Goal: Find specific page/section: Find specific page/section

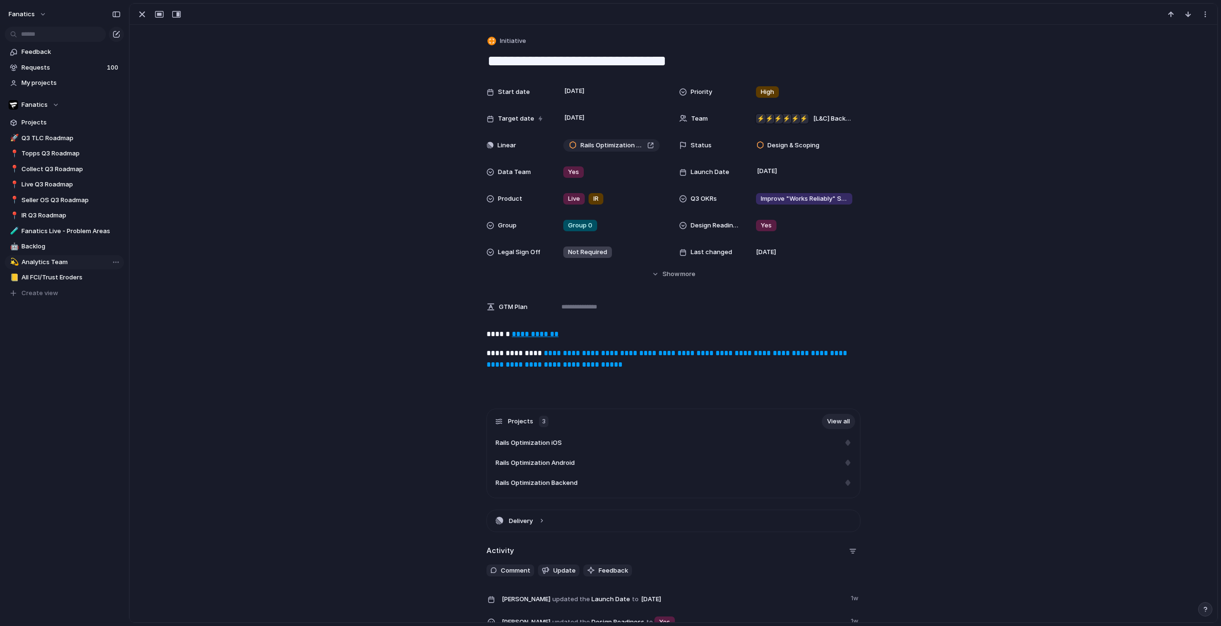
click at [47, 265] on span "Analytics Team" at bounding box center [70, 263] width 99 height 10
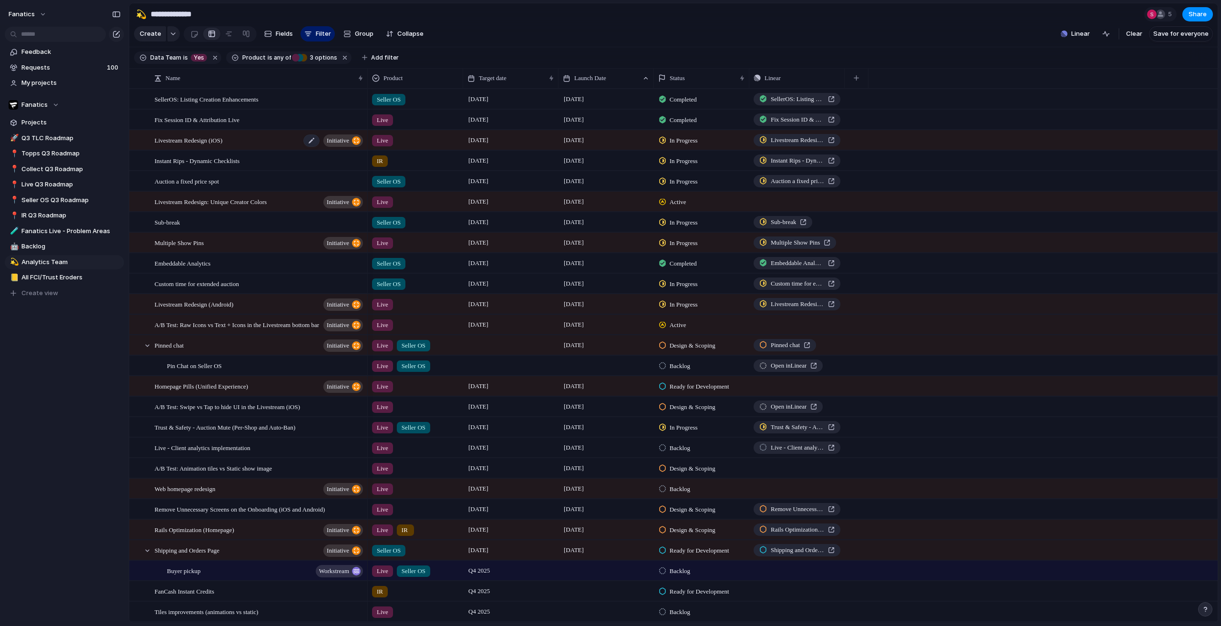
click at [205, 144] on span "Livestream Redesign (iOS)" at bounding box center [189, 140] width 68 height 11
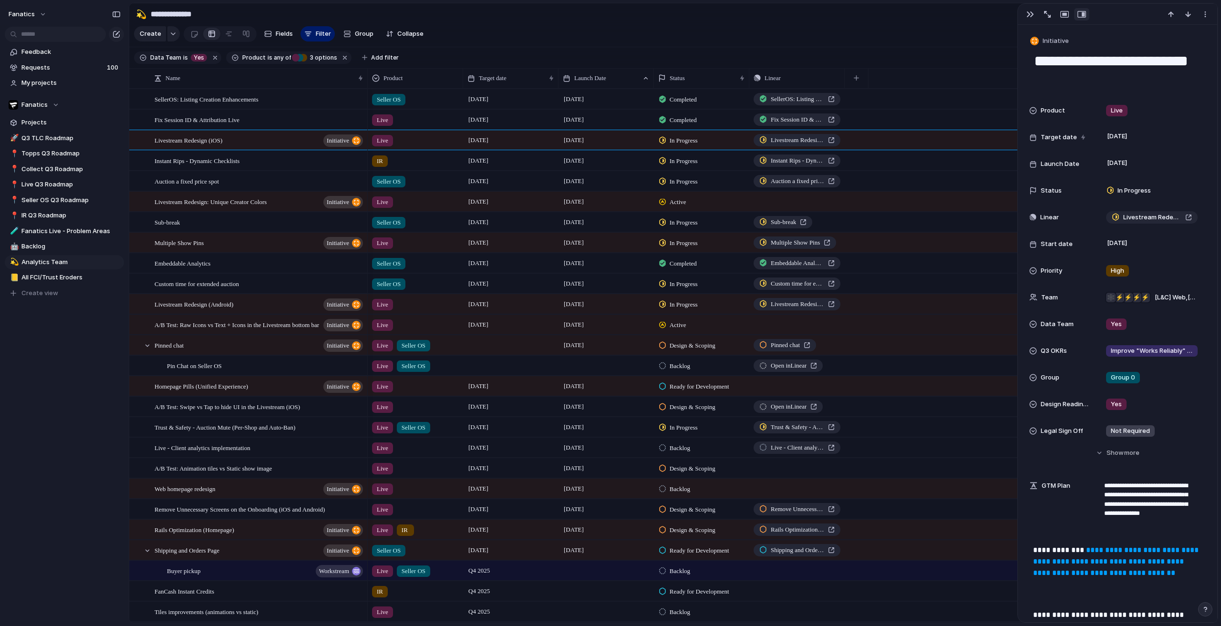
scroll to position [334, 0]
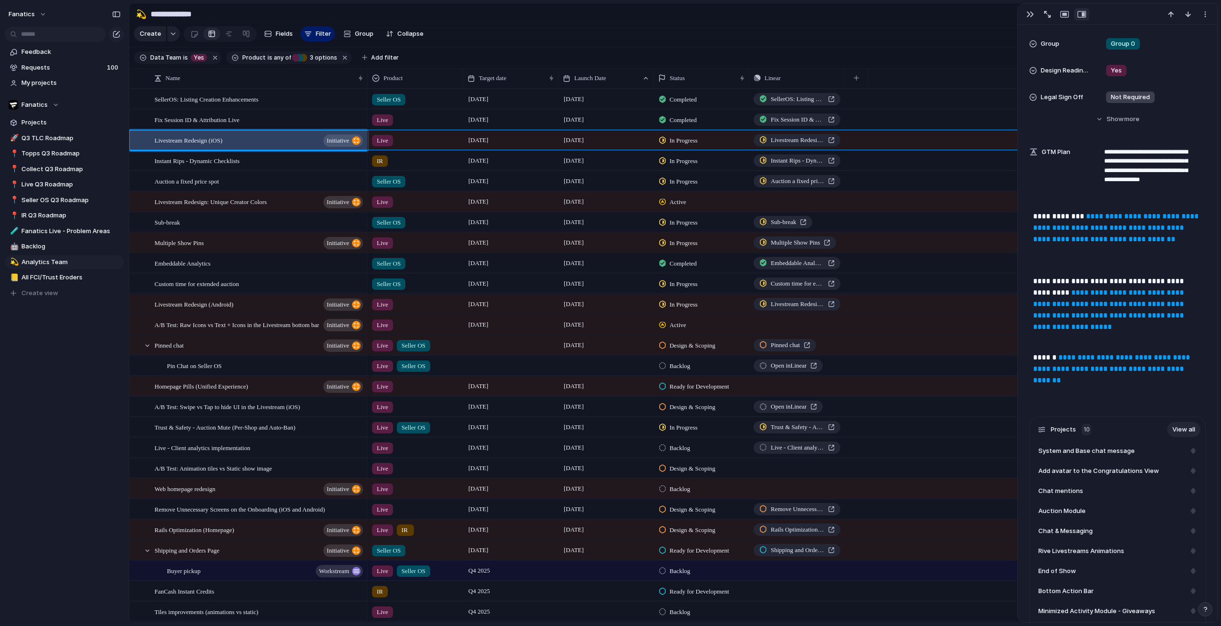
click at [1064, 243] on link "**********" at bounding box center [1116, 228] width 167 height 30
